Goal: Communication & Community: Answer question/provide support

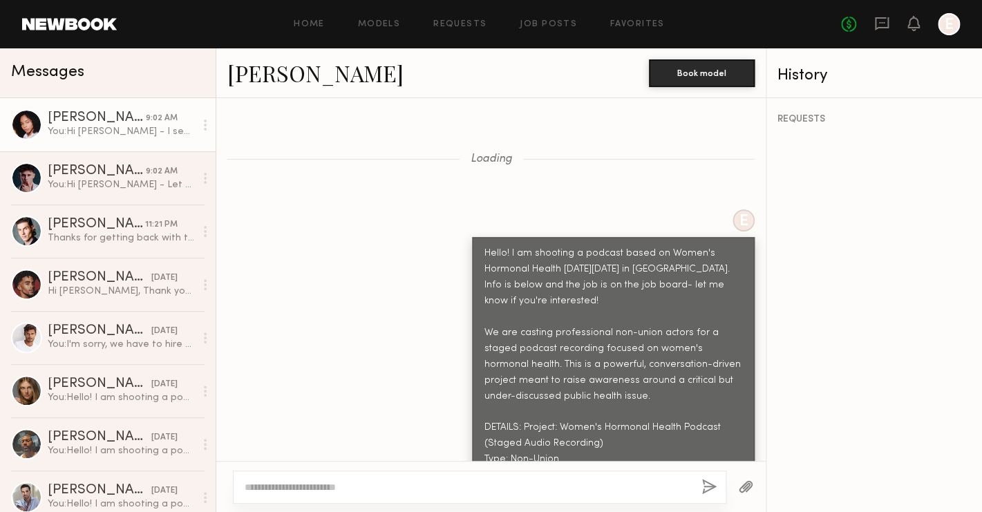
scroll to position [1732, 0]
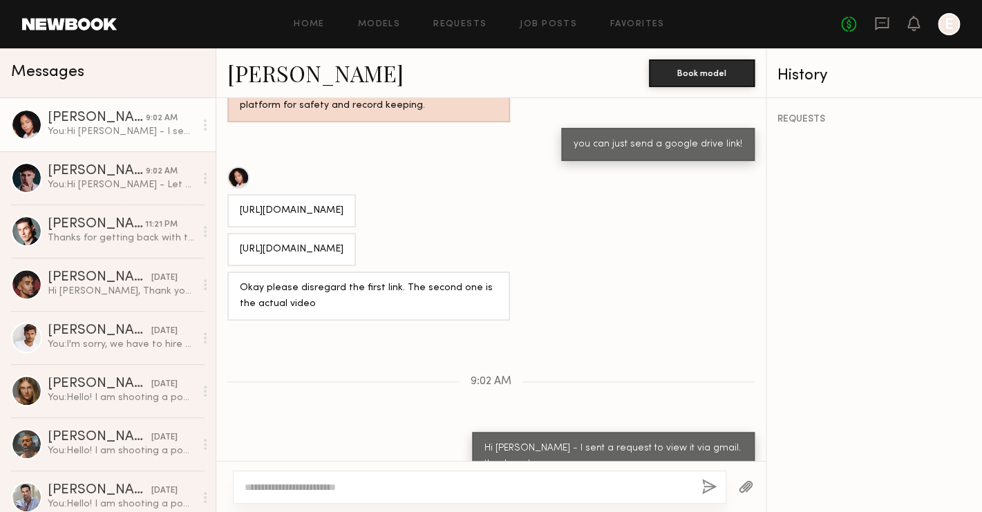
click at [307, 242] on div "[URL][DOMAIN_NAME]" at bounding box center [292, 250] width 104 height 16
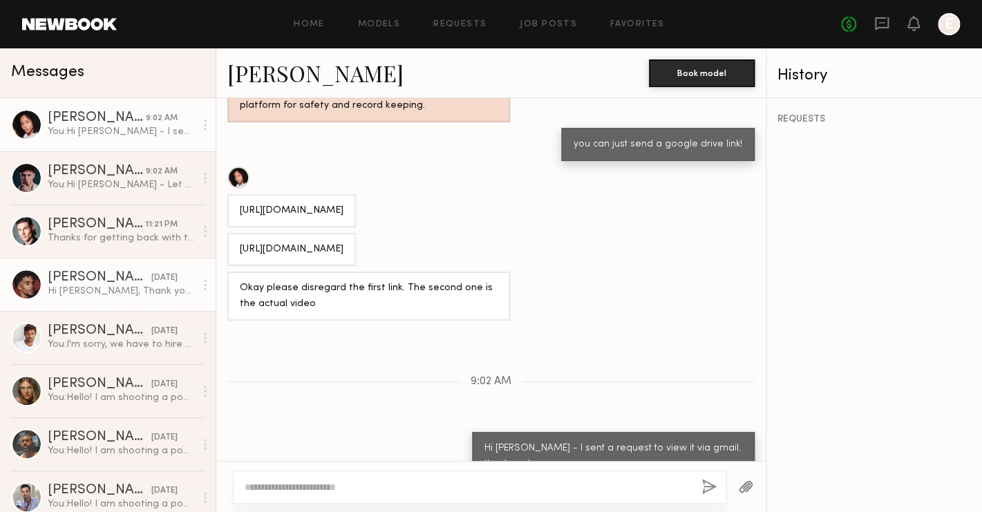
click at [135, 274] on div "[PERSON_NAME]" at bounding box center [100, 278] width 104 height 14
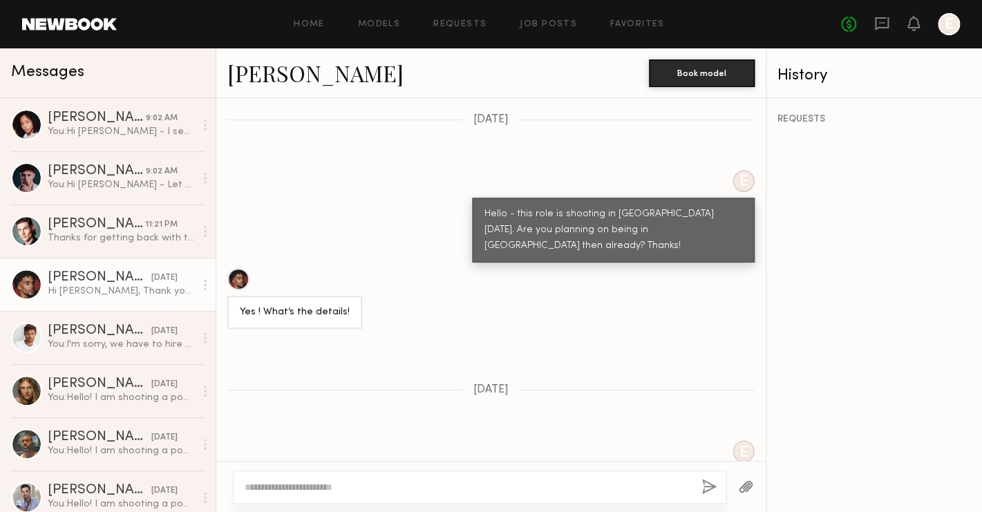
scroll to position [518, 0]
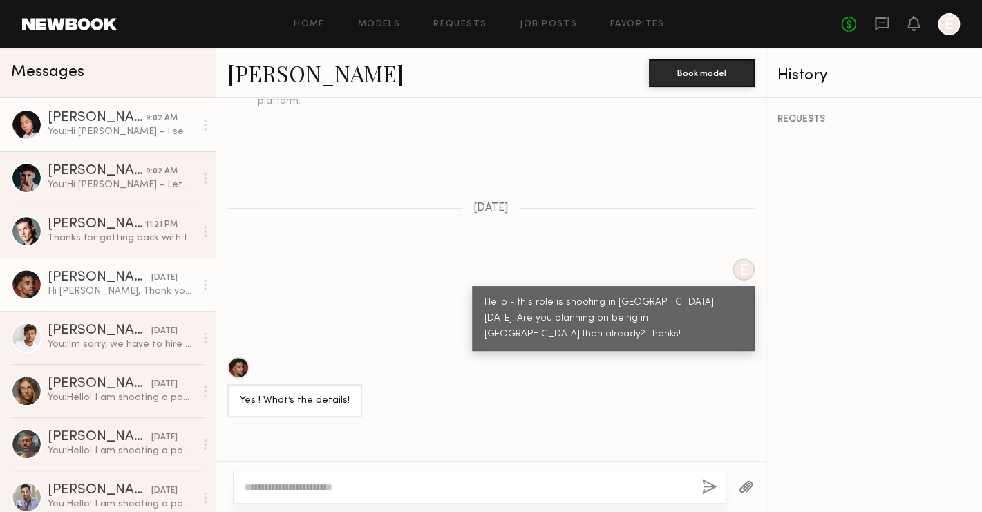
click at [92, 142] on link "[PERSON_NAME] 9:02 AM You: Hi [PERSON_NAME] - I sent a request to view it via g…" at bounding box center [108, 124] width 216 height 53
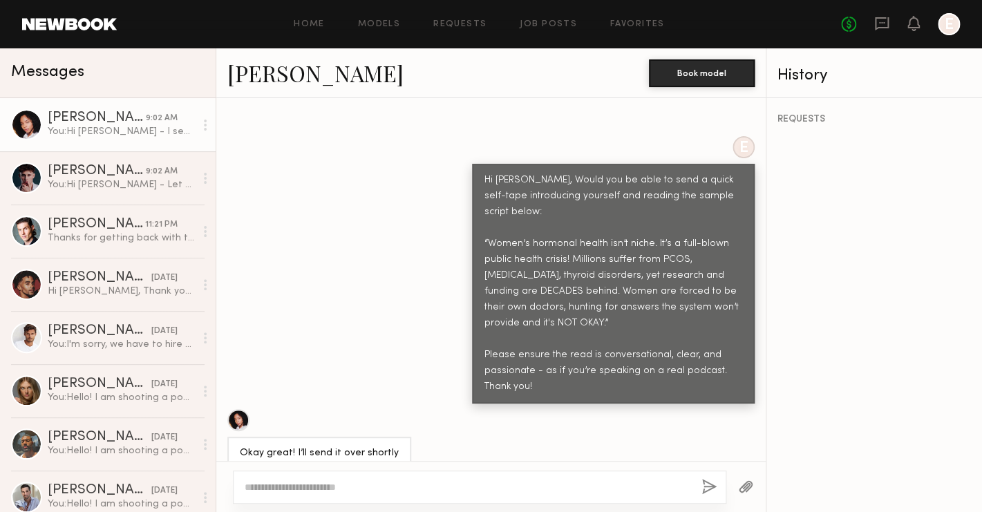
scroll to position [1143, 0]
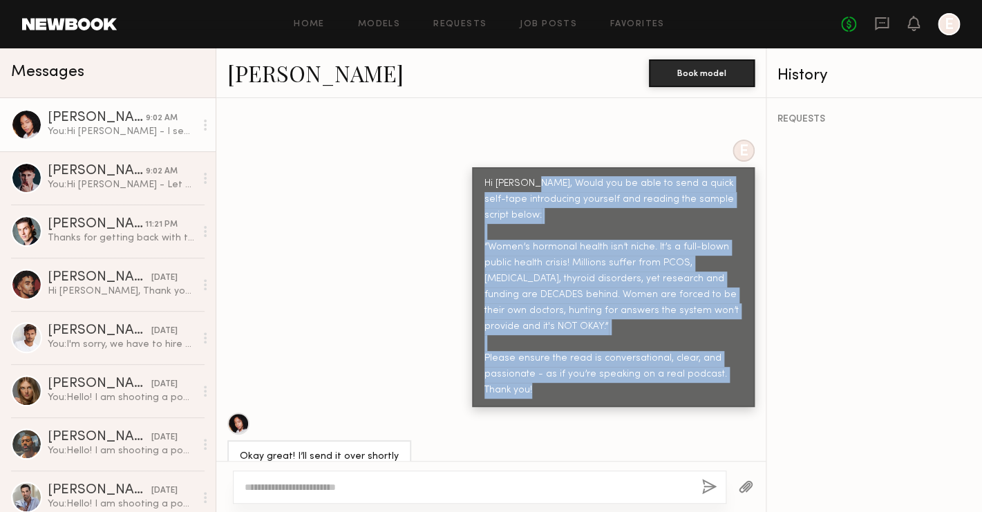
drag, startPoint x: 533, startPoint y: 151, endPoint x: 533, endPoint y: 378, distance: 227.2
click at [533, 378] on div "Loading E Hello! I am shooting a podcast based on Women's Hormonal Health [DATE…" at bounding box center [490, 279] width 549 height 363
copy div "Would you be able to send a quick self-tape introducing yourself and reading th…"
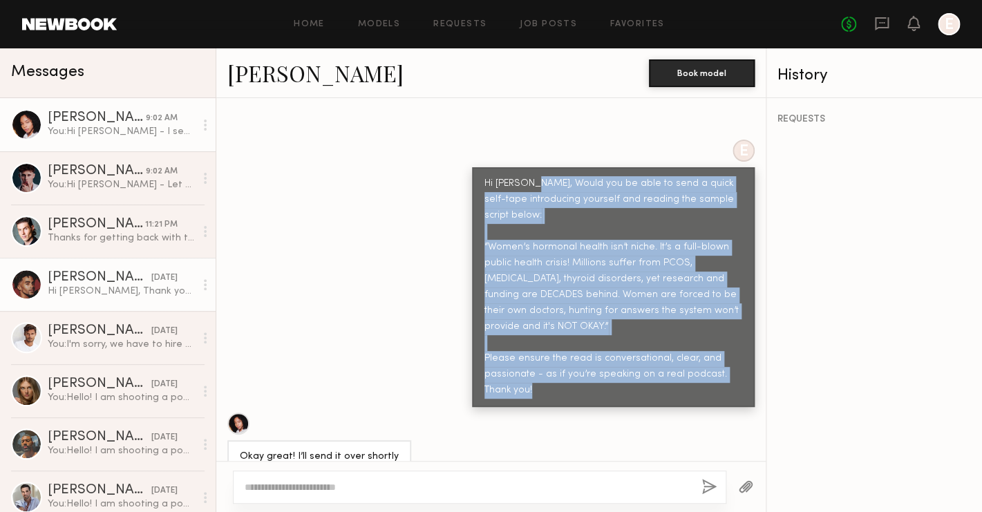
click at [87, 278] on div "[PERSON_NAME]" at bounding box center [100, 278] width 104 height 14
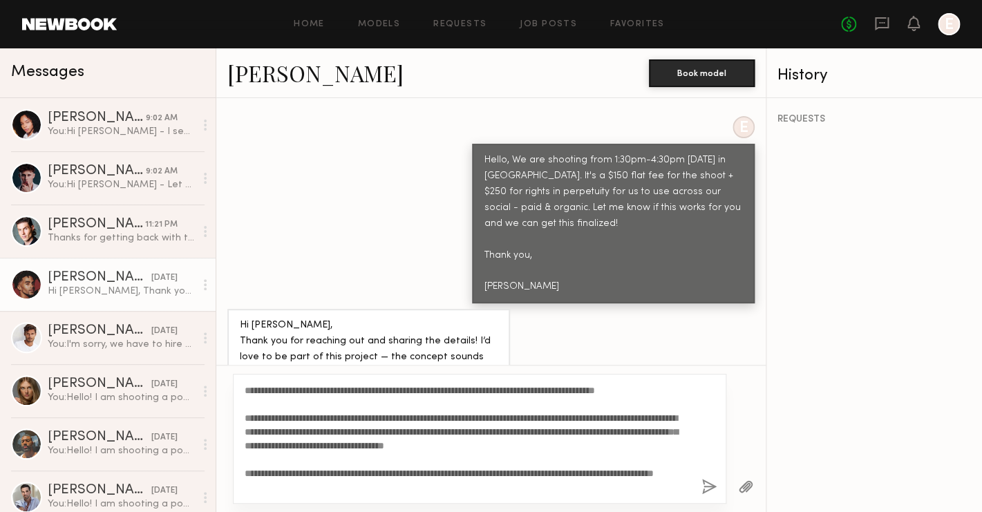
click at [434, 411] on textarea "**********" at bounding box center [468, 438] width 446 height 111
click at [383, 471] on textarea "**********" at bounding box center [468, 438] width 446 height 111
type textarea "**********"
click at [709, 488] on button "button" at bounding box center [708, 487] width 15 height 17
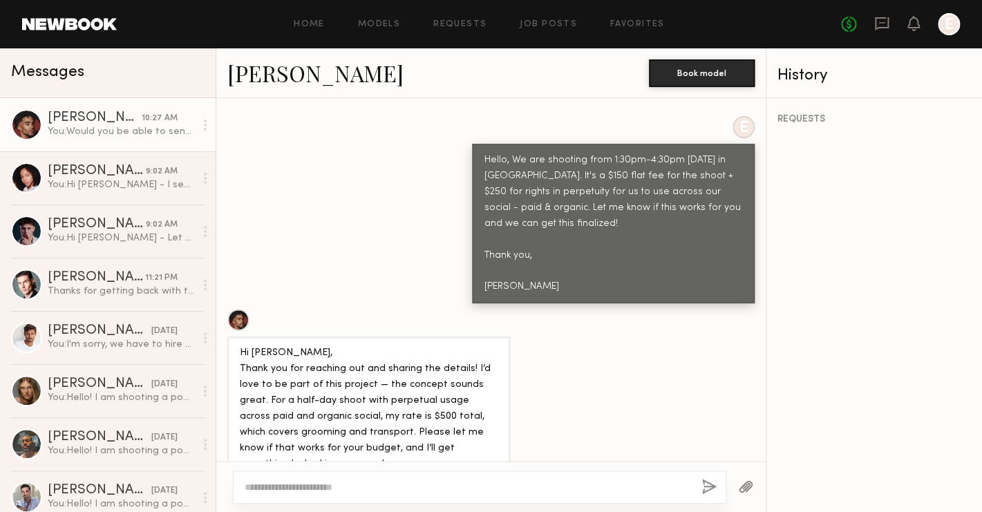
scroll to position [1399, 0]
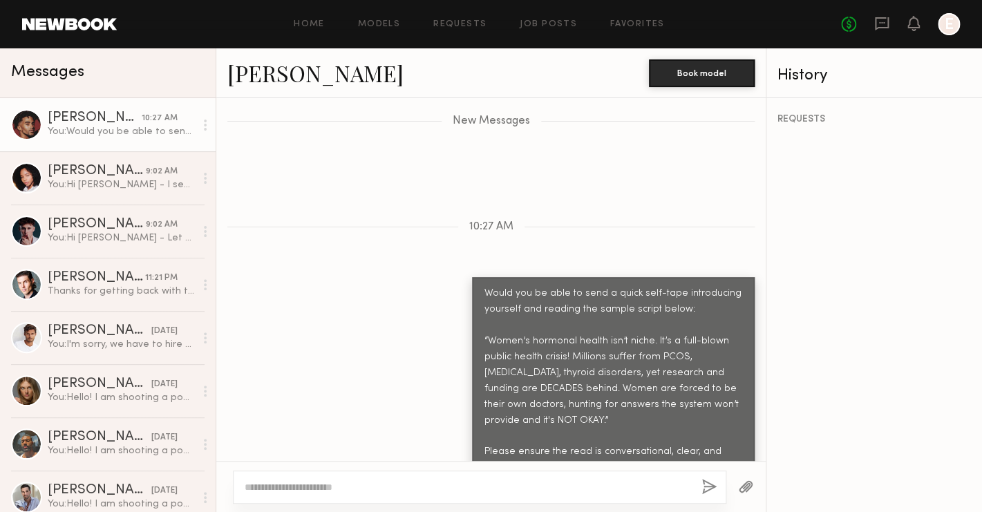
click at [701, 479] on button "button" at bounding box center [708, 487] width 15 height 17
click at [600, 498] on div at bounding box center [479, 486] width 493 height 33
click at [579, 477] on div at bounding box center [479, 486] width 493 height 33
click at [564, 492] on textarea at bounding box center [468, 487] width 446 height 14
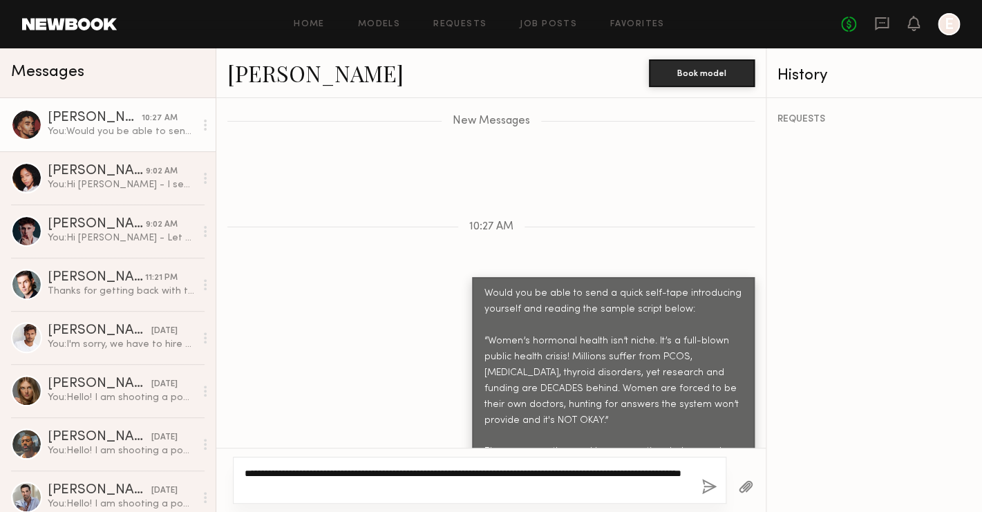
type textarea "**********"
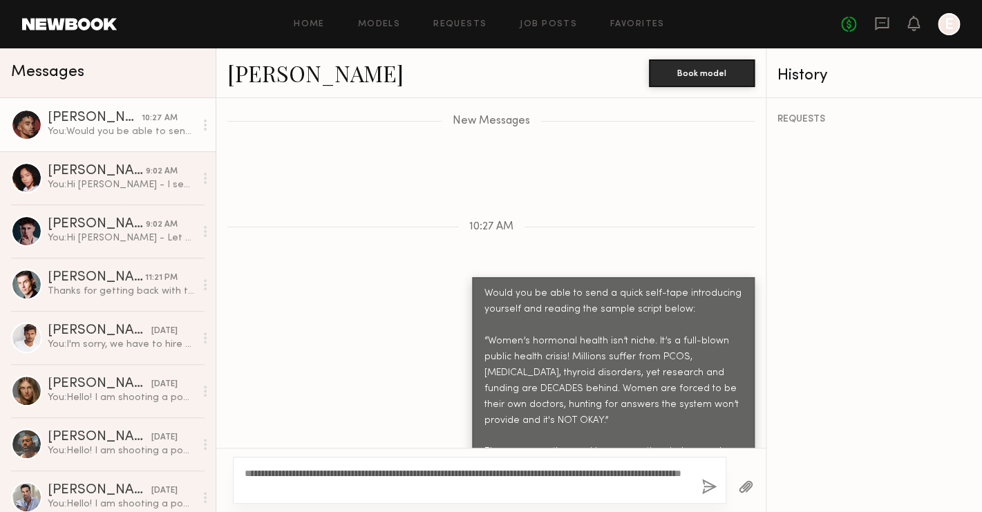
click at [708, 488] on button "button" at bounding box center [708, 487] width 15 height 17
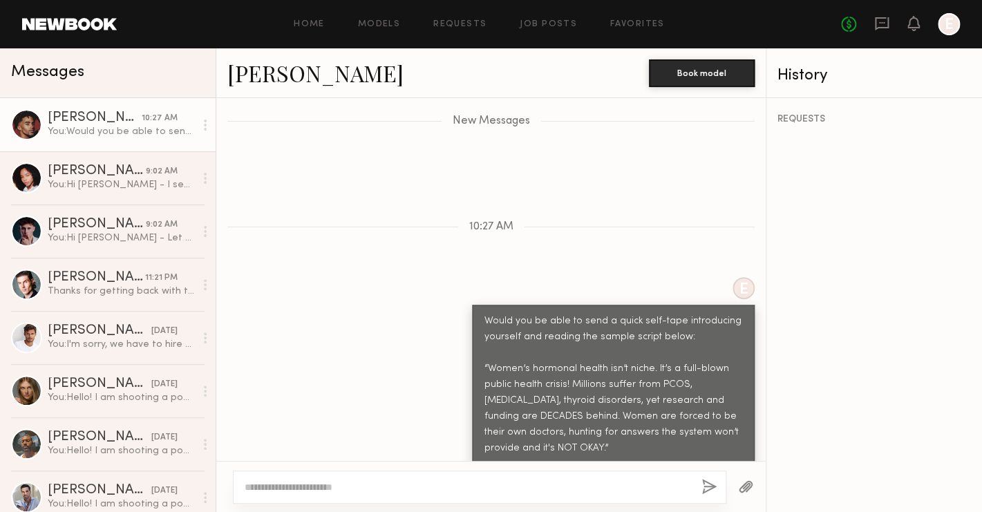
scroll to position [1496, 0]
